Goal: Find specific page/section: Locate a particular part of the current website

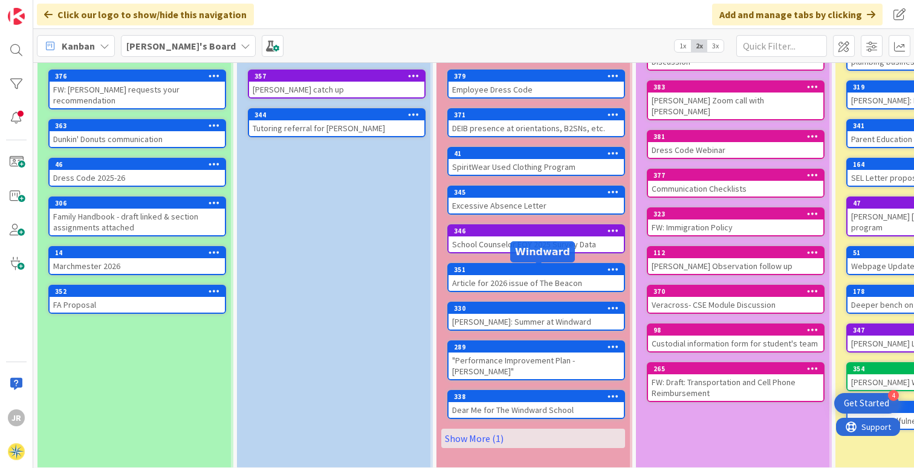
scroll to position [150, 0]
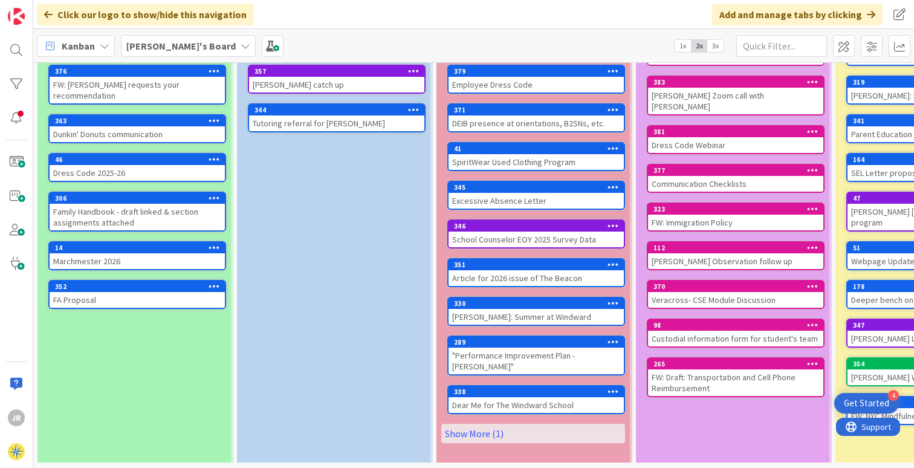
click at [550, 272] on div "Article for 2026 issue of The Beacon" at bounding box center [536, 278] width 175 height 16
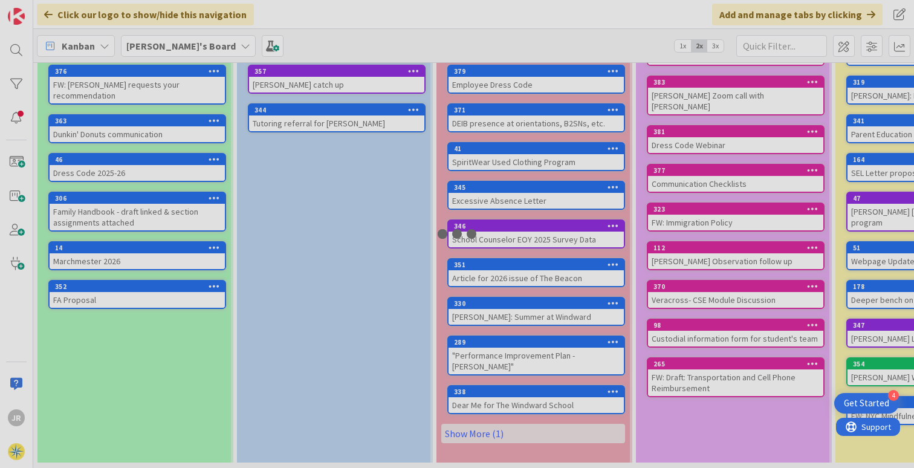
click at [550, 272] on div at bounding box center [457, 234] width 914 height 468
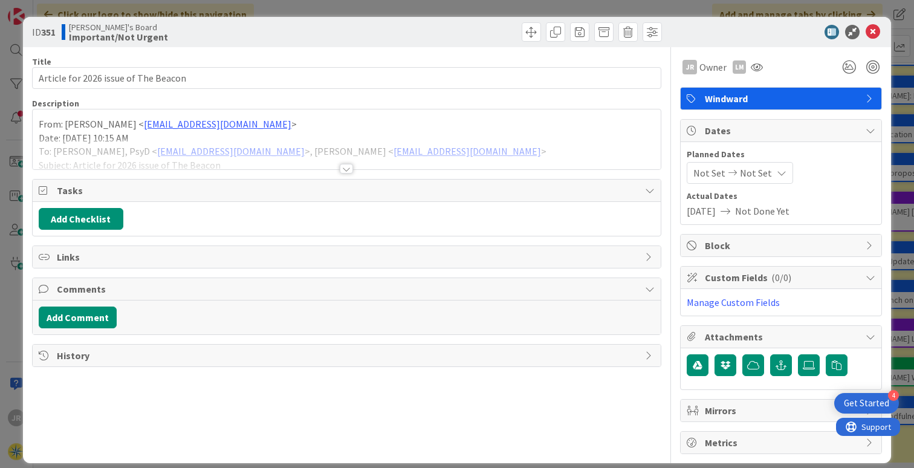
click at [345, 166] on div at bounding box center [346, 169] width 13 height 10
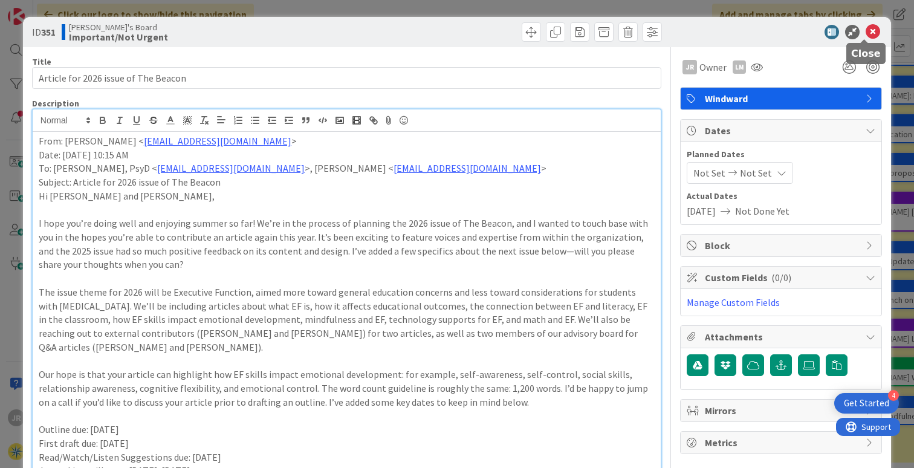
click at [867, 31] on icon at bounding box center [873, 32] width 15 height 15
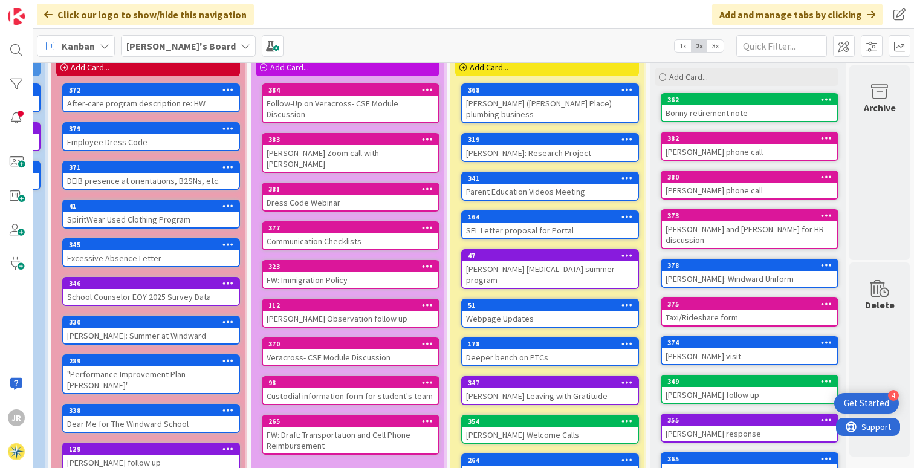
scroll to position [105, 394]
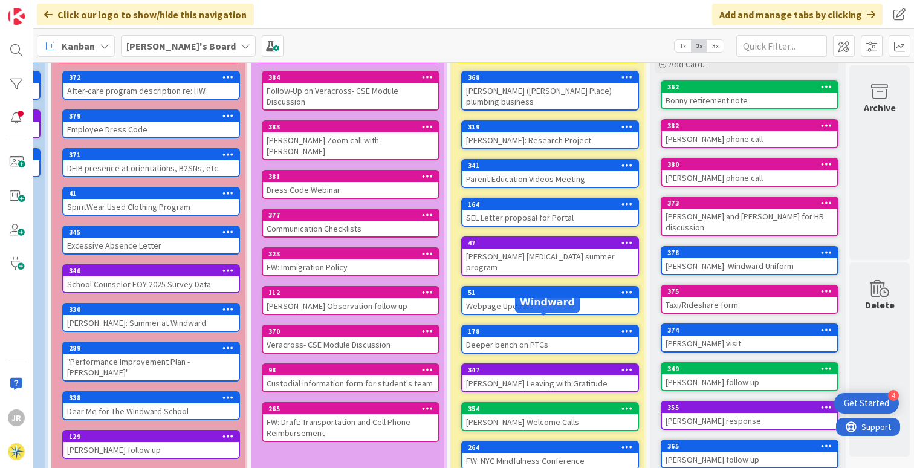
click at [558, 327] on div "178" at bounding box center [553, 331] width 170 height 8
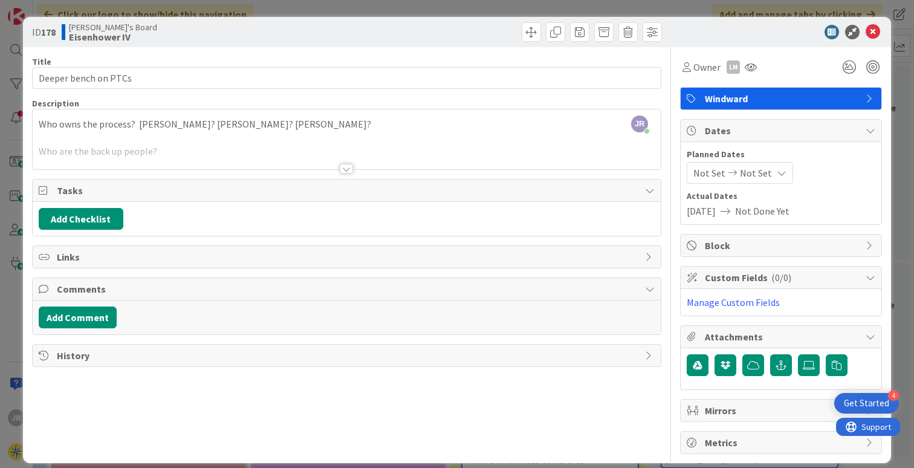
click at [343, 169] on div at bounding box center [346, 169] width 13 height 10
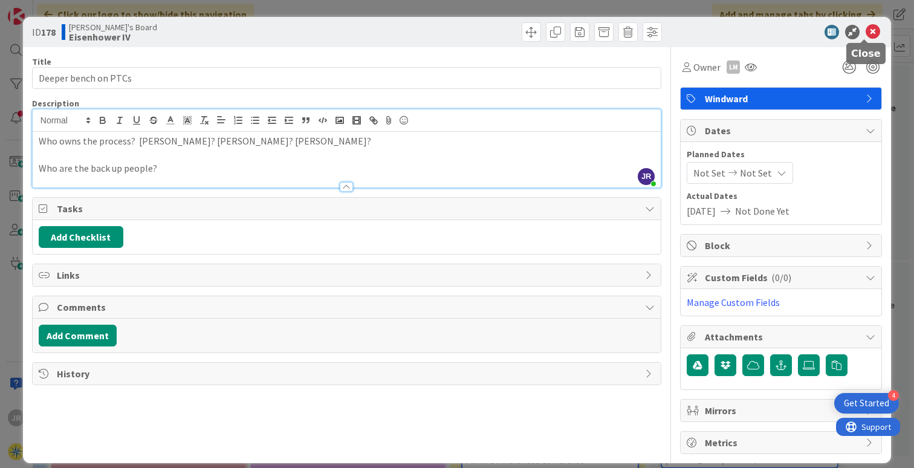
click at [866, 31] on icon at bounding box center [873, 32] width 15 height 15
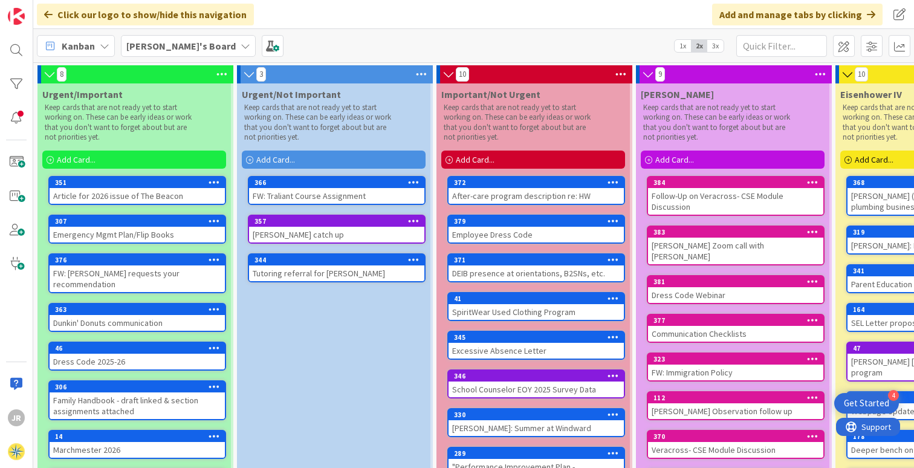
drag, startPoint x: 724, startPoint y: 230, endPoint x: 339, endPoint y: 100, distance: 406.6
